Goal: Transaction & Acquisition: Register for event/course

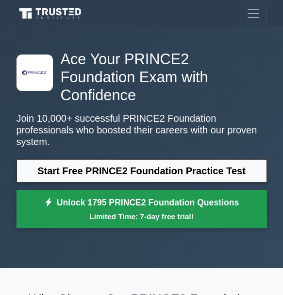
click at [53, 190] on link "Unlock 1795 PRINCE2 Foundation Questions Limited Time: 7-day free trial!" at bounding box center [142, 209] width 251 height 39
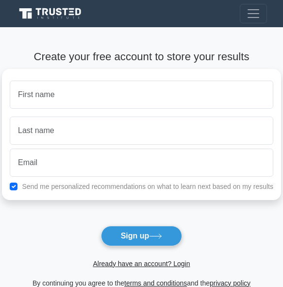
click at [54, 89] on input "text" at bounding box center [142, 95] width 264 height 28
type input "[PERSON_NAME]"
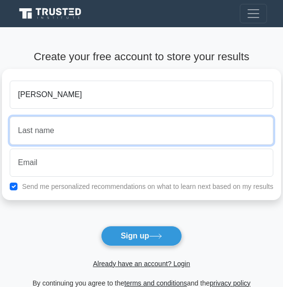
click at [48, 137] on input "text" at bounding box center [142, 131] width 264 height 28
type input "[PERSON_NAME]"
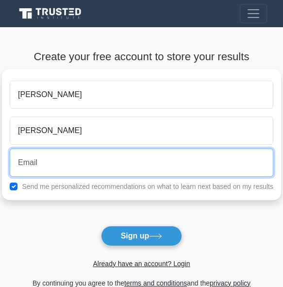
click at [40, 163] on input "email" at bounding box center [142, 163] width 264 height 28
type input "[EMAIL_ADDRESS][DOMAIN_NAME]"
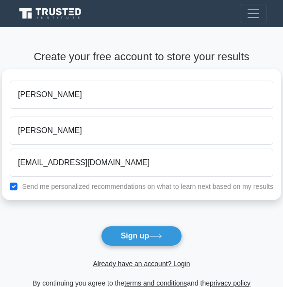
click at [15, 191] on div "Send me personalized recommendations on what to learn next based on my results" at bounding box center [142, 187] width 276 height 12
click at [16, 187] on input "checkbox" at bounding box center [14, 187] width 8 height 8
checkbox input "true"
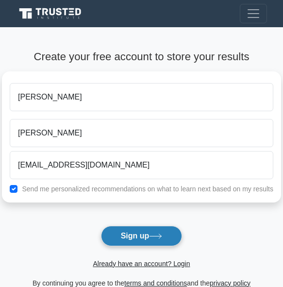
click at [128, 233] on button "Sign up" at bounding box center [142, 236] width 82 height 20
